Goal: Task Accomplishment & Management: Check status

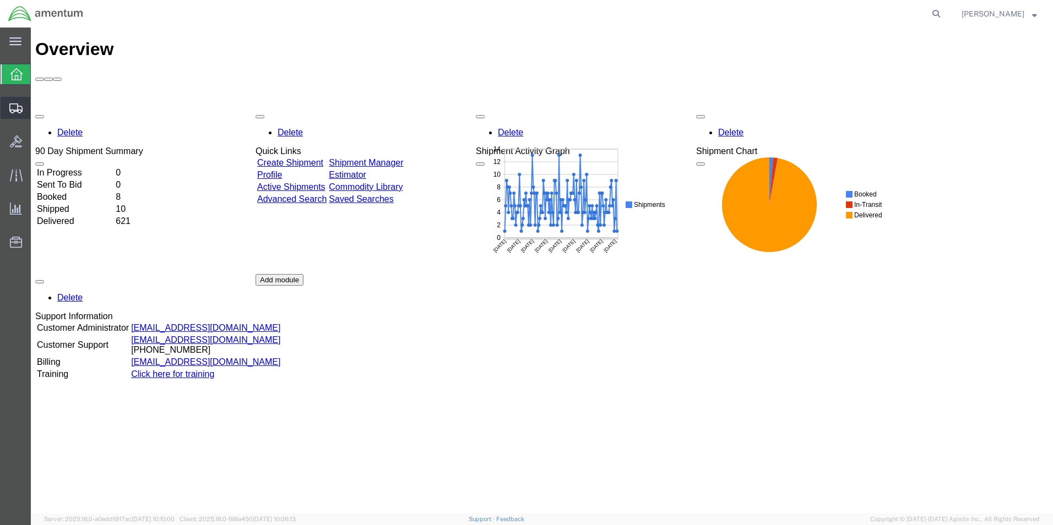
click at [0, 0] on span "Shipment Manager" at bounding box center [0, 0] width 0 height 0
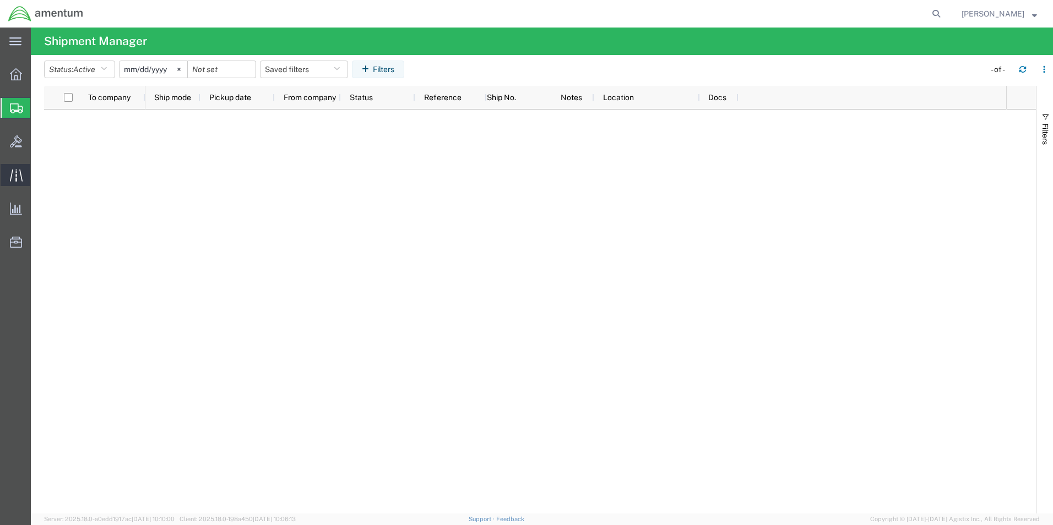
click at [15, 168] on div at bounding box center [16, 175] width 31 height 22
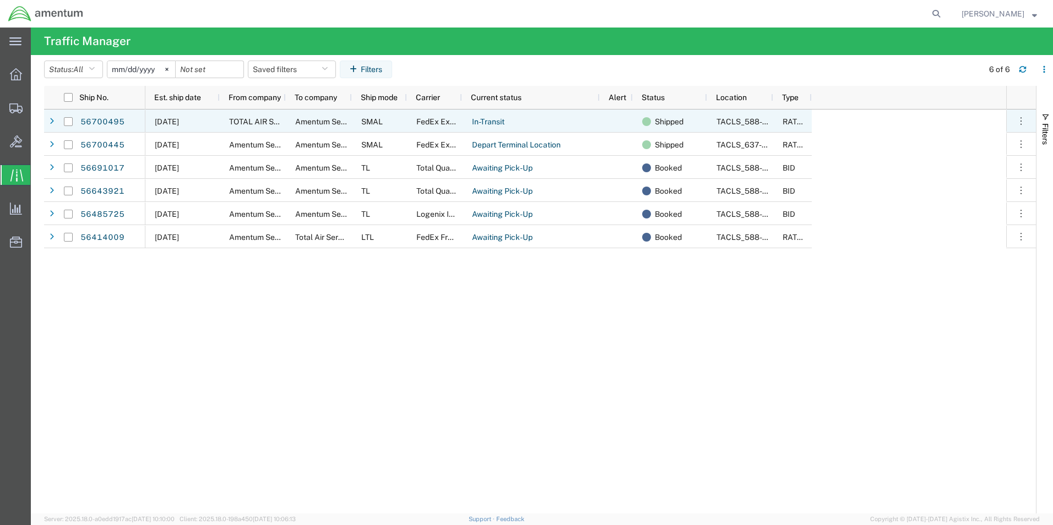
click at [266, 115] on div "TOTAL AIR SERVICES INC" at bounding box center [253, 121] width 66 height 23
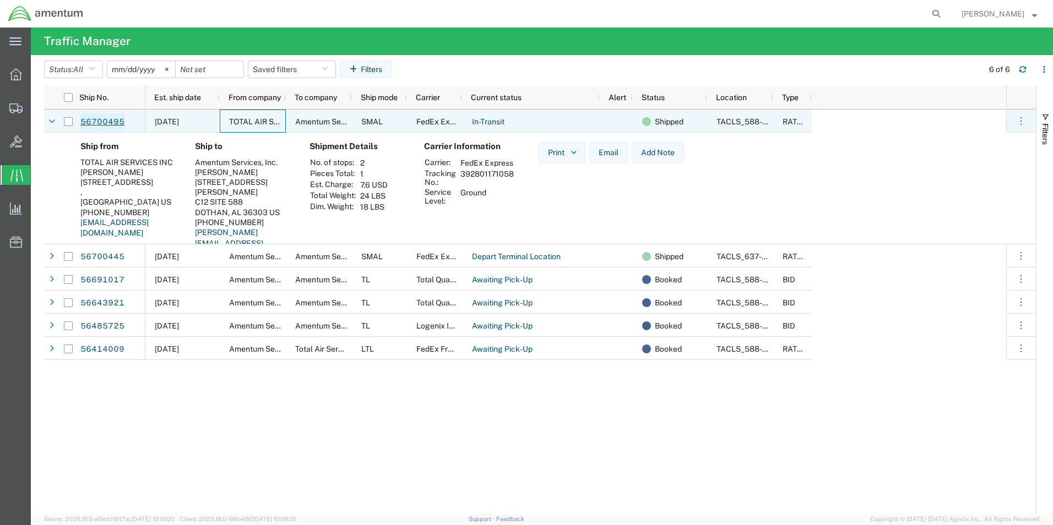
click at [99, 123] on link "56700495" at bounding box center [102, 122] width 45 height 18
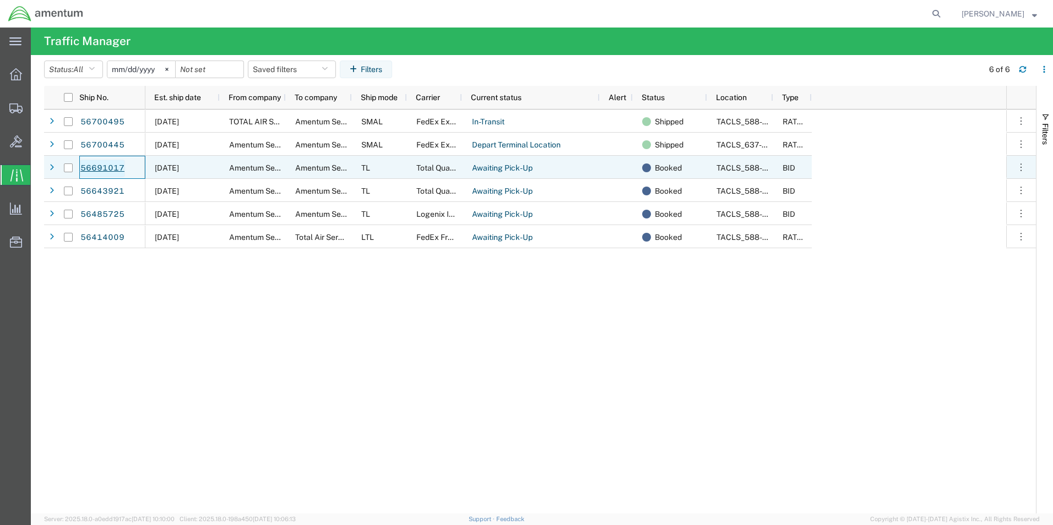
click at [105, 165] on link "56691017" at bounding box center [102, 169] width 45 height 18
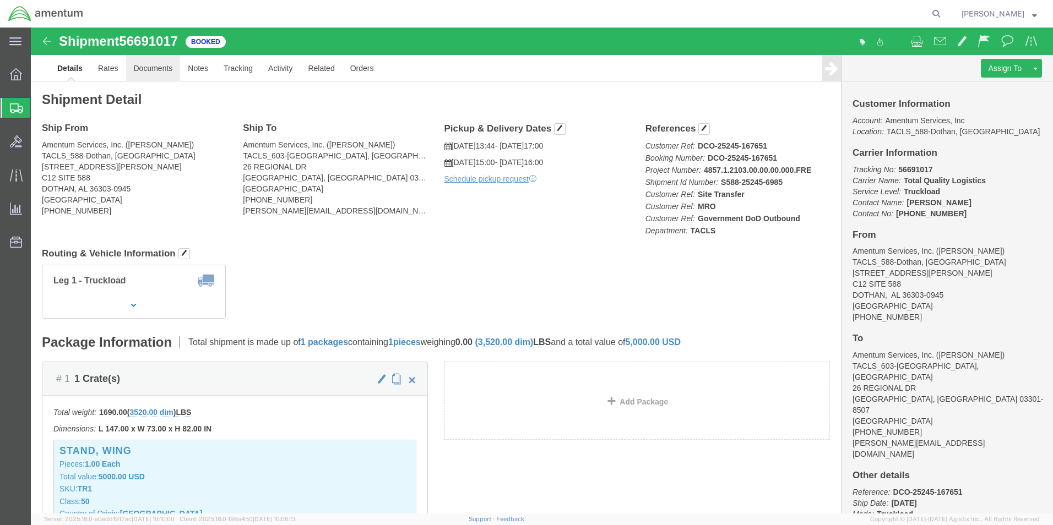
click link "Documents"
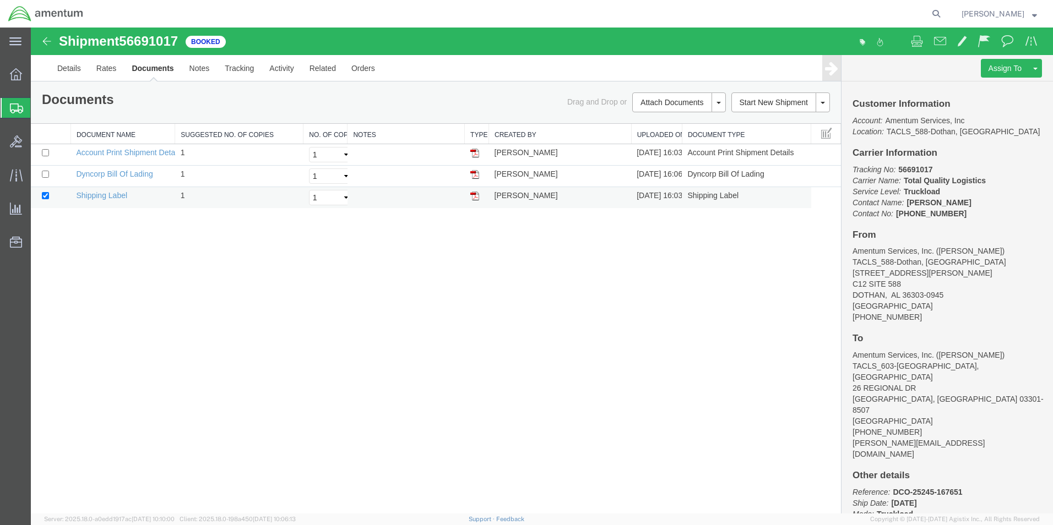
click at [476, 200] on img at bounding box center [474, 196] width 9 height 9
drag, startPoint x: 473, startPoint y: 173, endPoint x: 460, endPoint y: 172, distance: 13.3
click at [473, 173] on img at bounding box center [474, 174] width 9 height 9
click at [475, 153] on img at bounding box center [474, 153] width 9 height 9
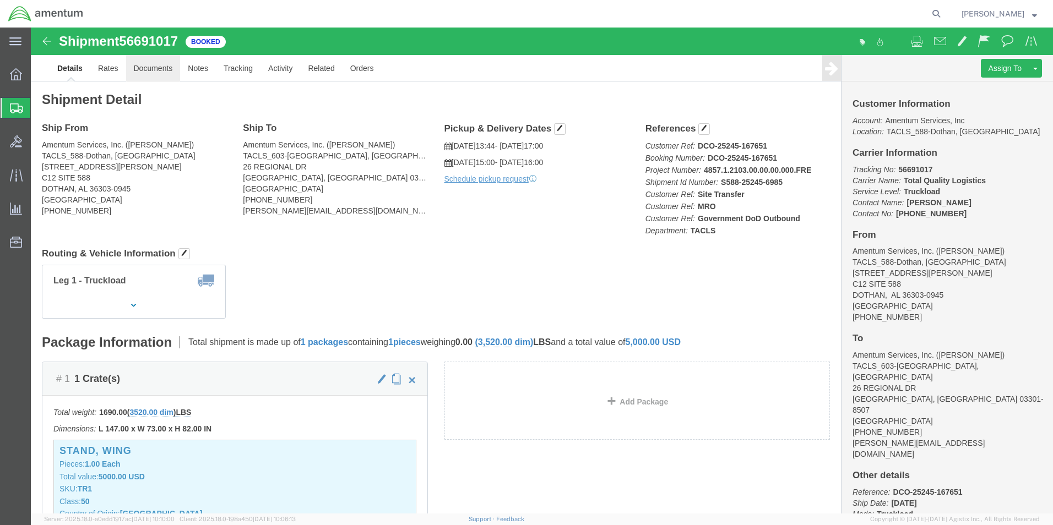
click link "Documents"
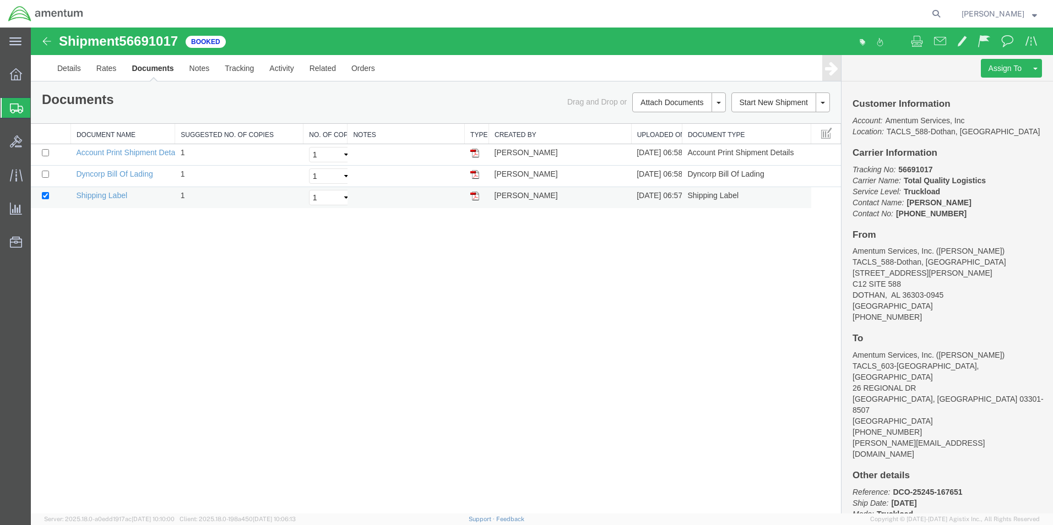
click at [476, 197] on img at bounding box center [474, 196] width 9 height 9
click at [474, 173] on img at bounding box center [474, 174] width 9 height 9
click at [19, 73] on icon at bounding box center [16, 74] width 12 height 12
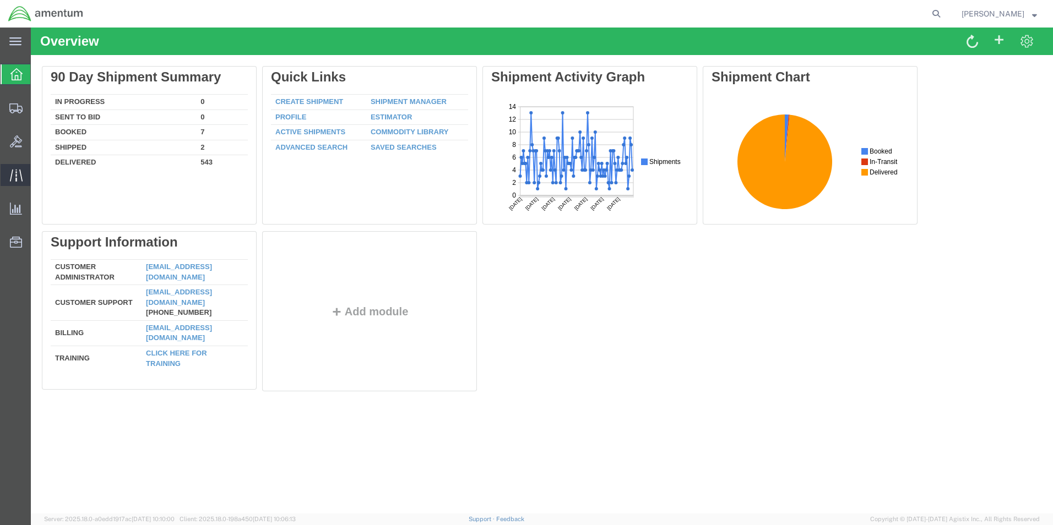
click at [22, 180] on icon at bounding box center [15, 175] width 13 height 12
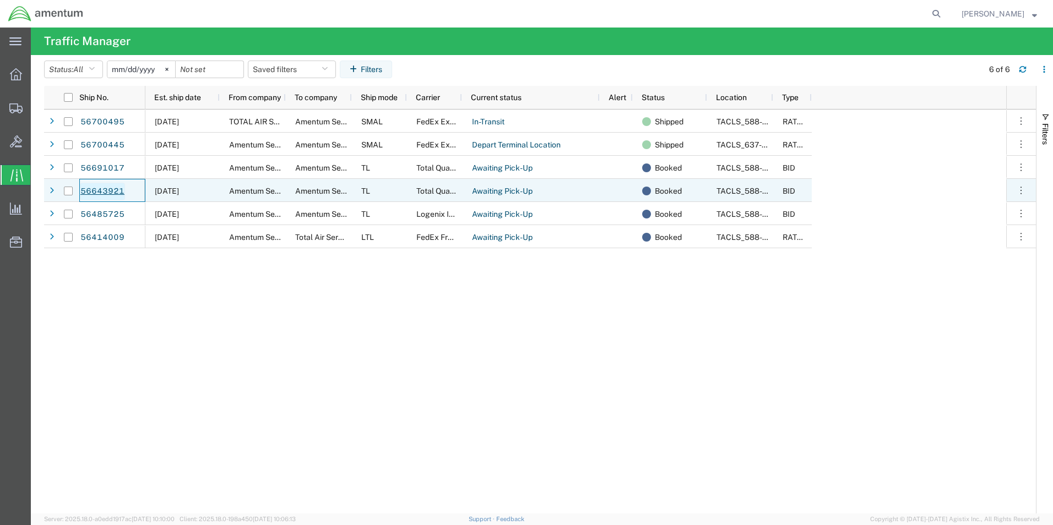
click at [103, 189] on link "56643921" at bounding box center [102, 192] width 45 height 18
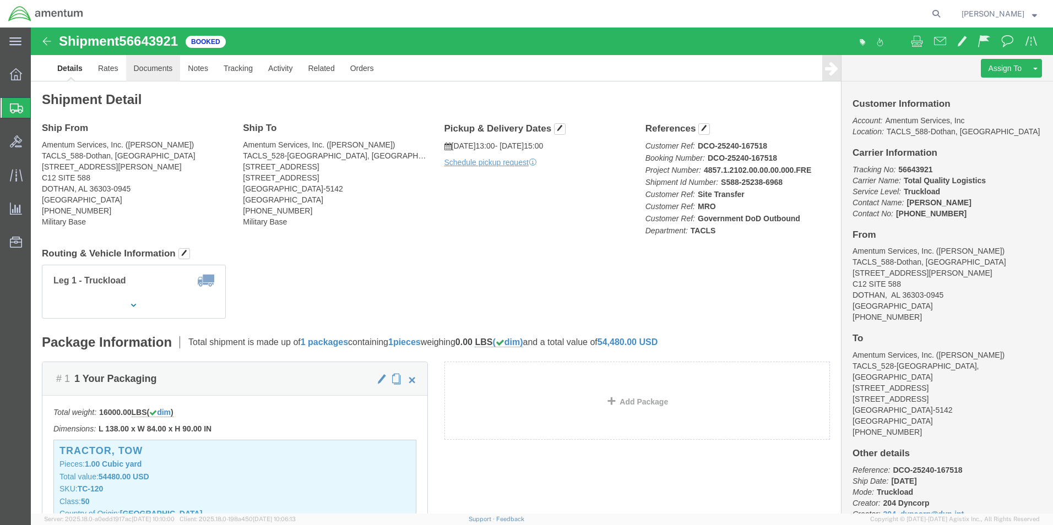
click link "Documents"
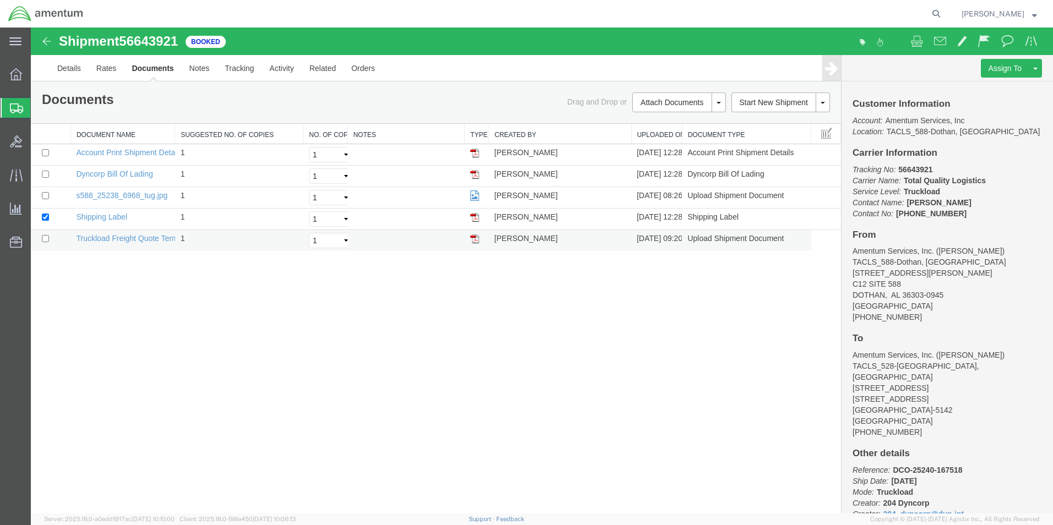
click at [476, 240] on img at bounding box center [474, 239] width 9 height 9
click at [475, 175] on img at bounding box center [474, 174] width 9 height 9
click at [475, 217] on img at bounding box center [474, 217] width 9 height 9
